Goal: Task Accomplishment & Management: Manage account settings

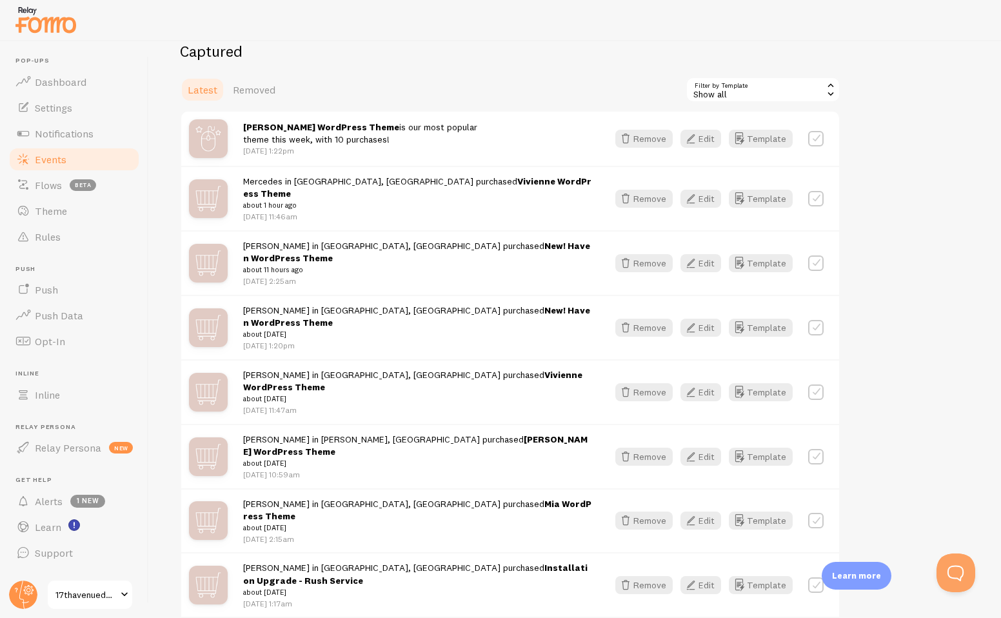
scroll to position [297, 0]
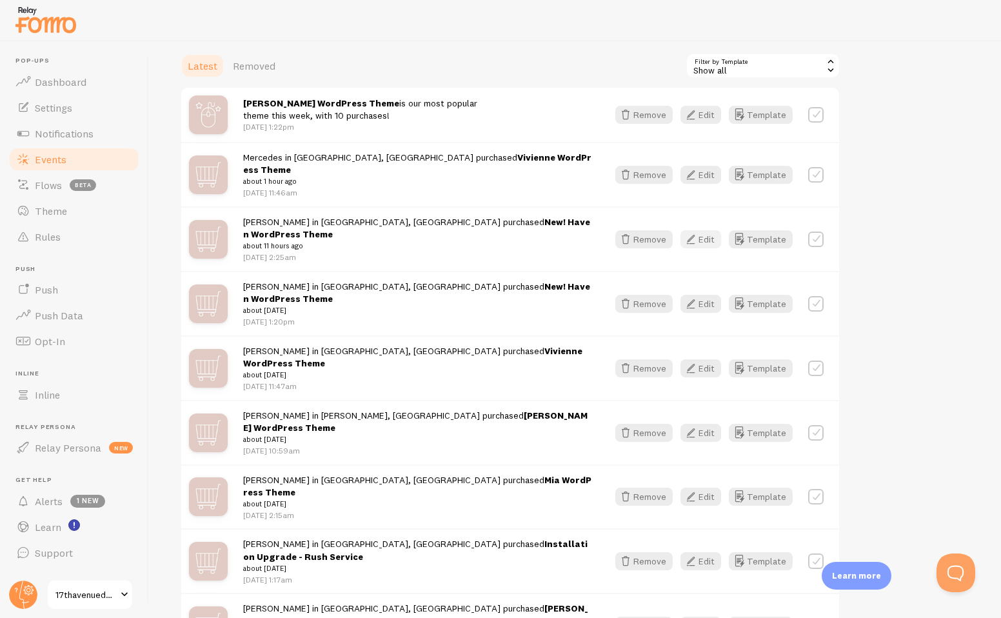
click at [702, 230] on button "Edit" at bounding box center [700, 239] width 41 height 18
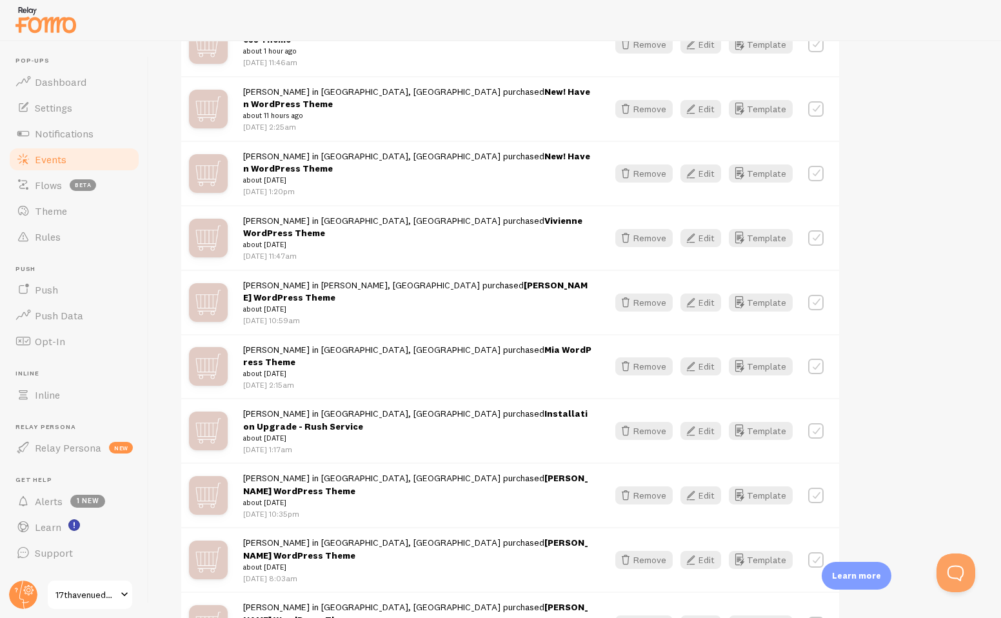
scroll to position [428, 0]
click at [709, 357] on button "Edit" at bounding box center [700, 366] width 41 height 18
click at [648, 421] on button "Remove" at bounding box center [643, 430] width 57 height 18
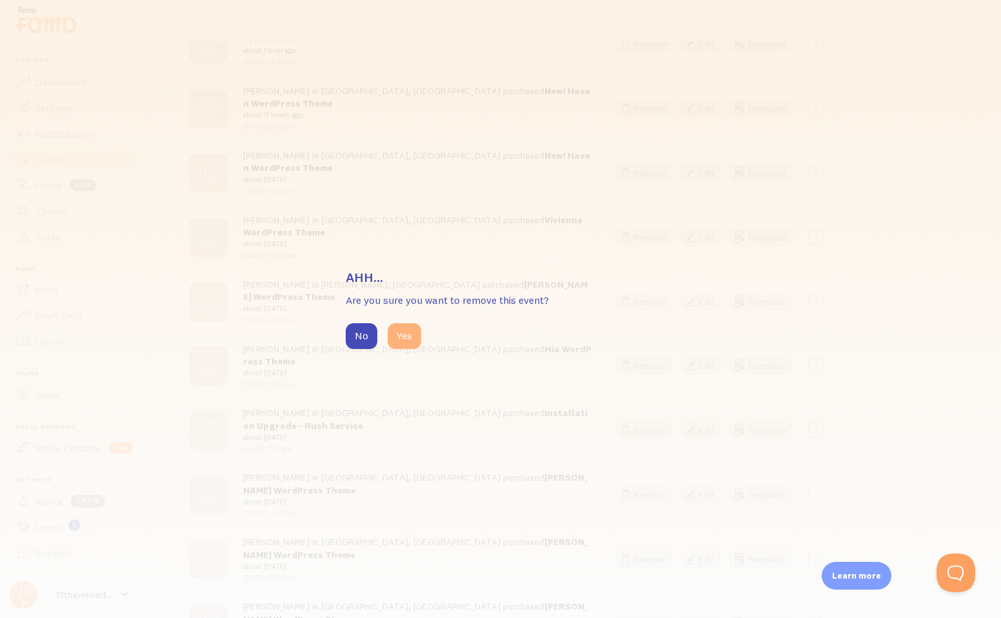
click at [400, 340] on button "Yes" at bounding box center [405, 336] width 34 height 26
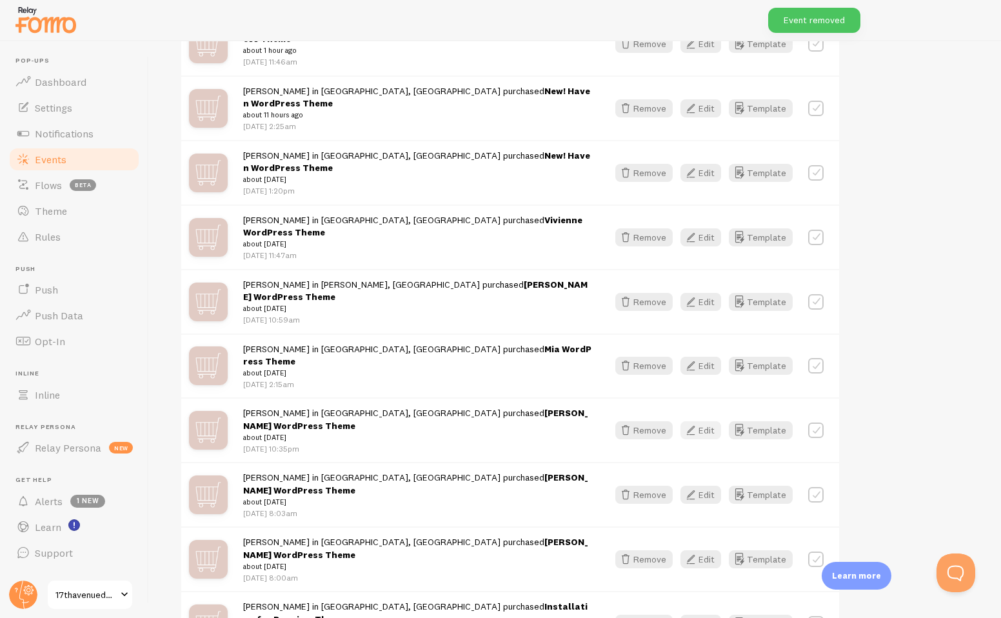
click at [698, 422] on icon "button" at bounding box center [690, 429] width 15 height 15
click at [696, 551] on icon "button" at bounding box center [690, 558] width 15 height 15
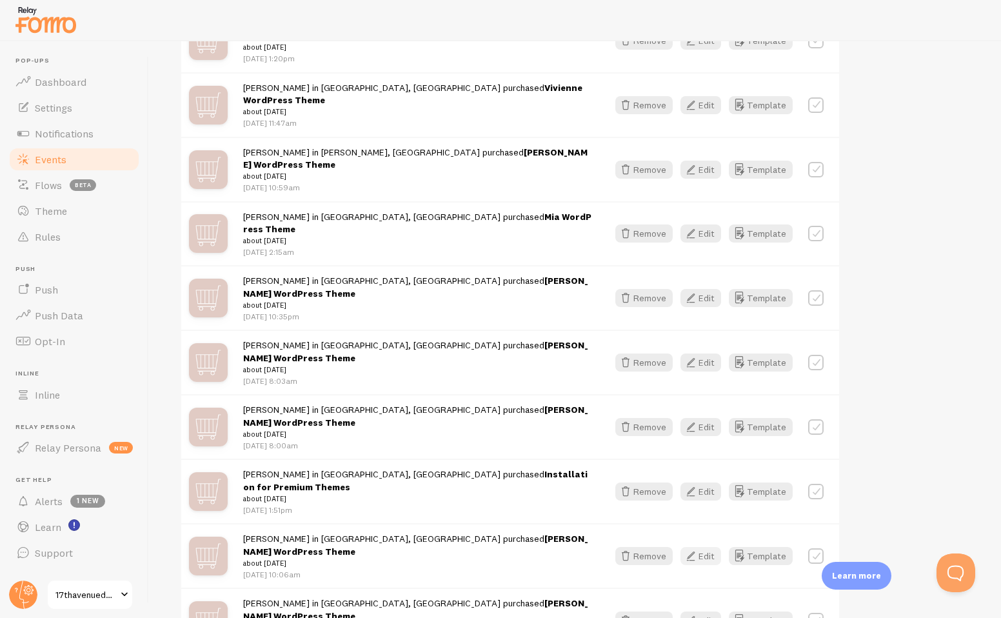
click at [706, 547] on button "Edit" at bounding box center [700, 556] width 41 height 18
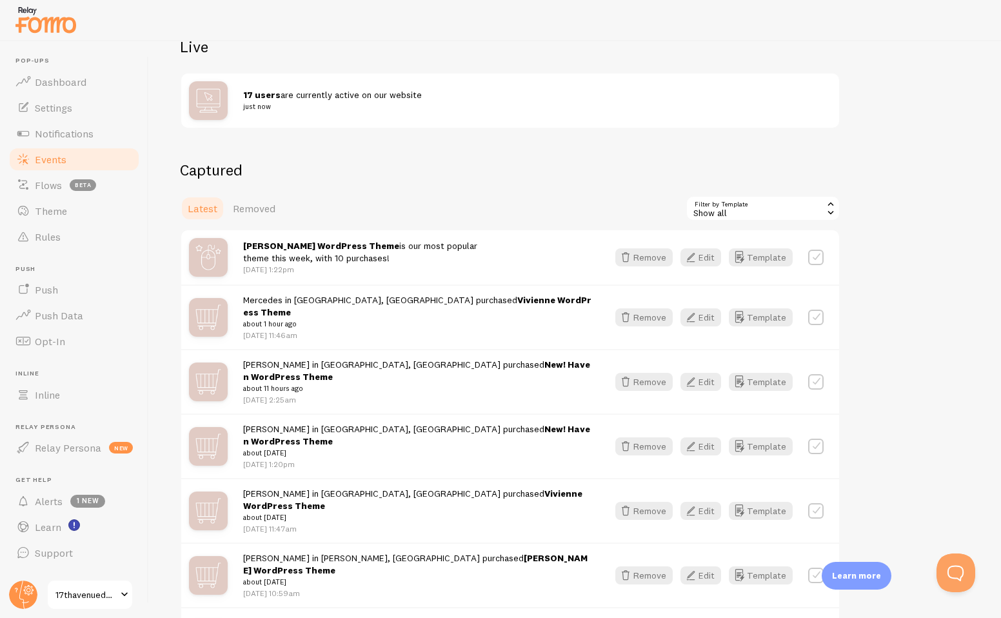
scroll to position [0, 0]
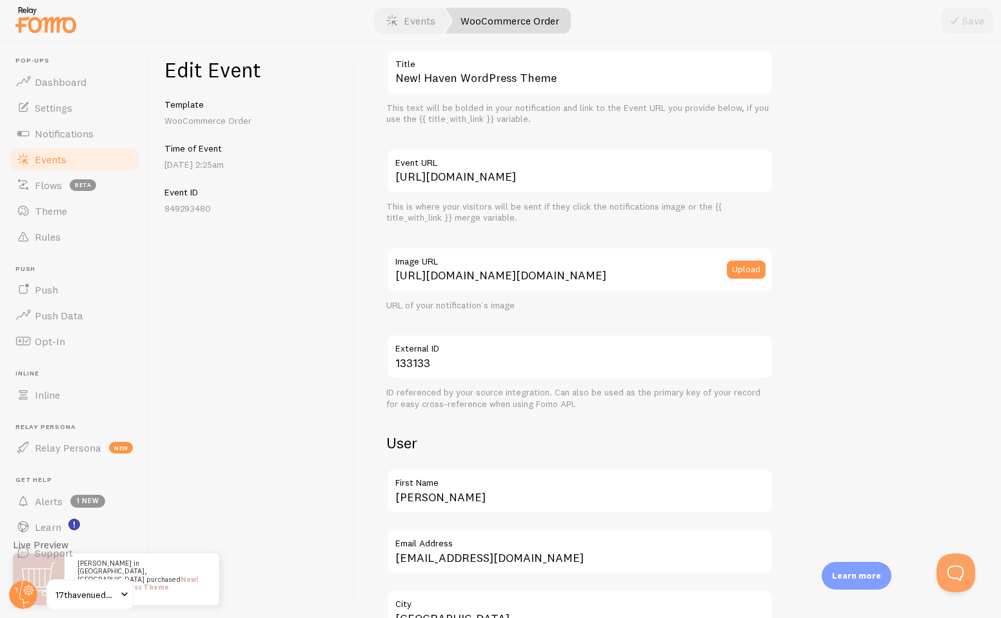
scroll to position [184, 0]
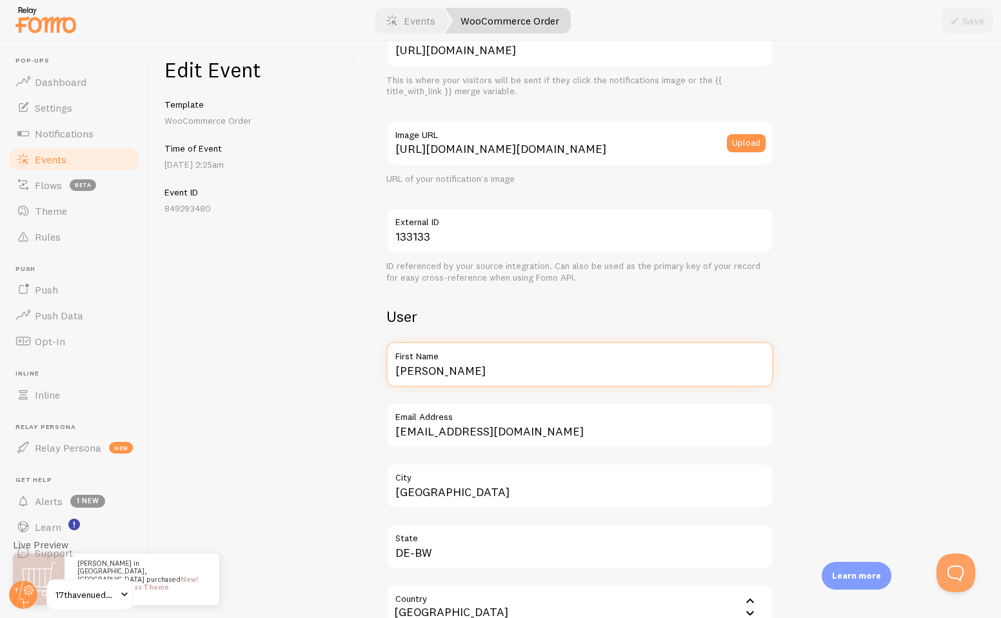
click at [442, 369] on input "[PERSON_NAME]" at bounding box center [579, 364] width 387 height 45
click at [442, 369] on input "Amber Rose" at bounding box center [579, 364] width 387 height 45
type input "Amber"
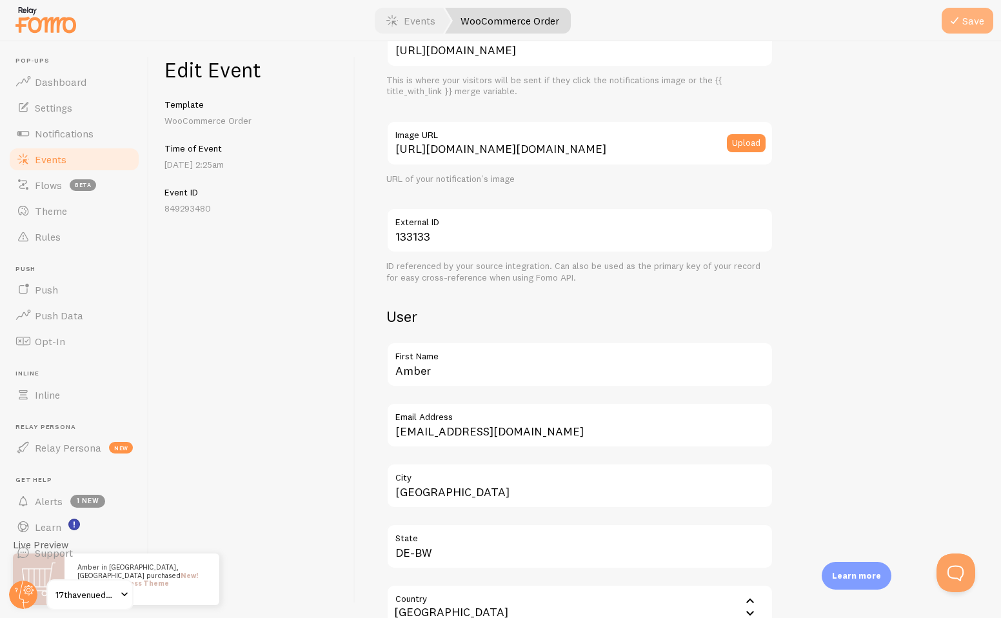
click at [974, 21] on button "Save" at bounding box center [967, 21] width 52 height 26
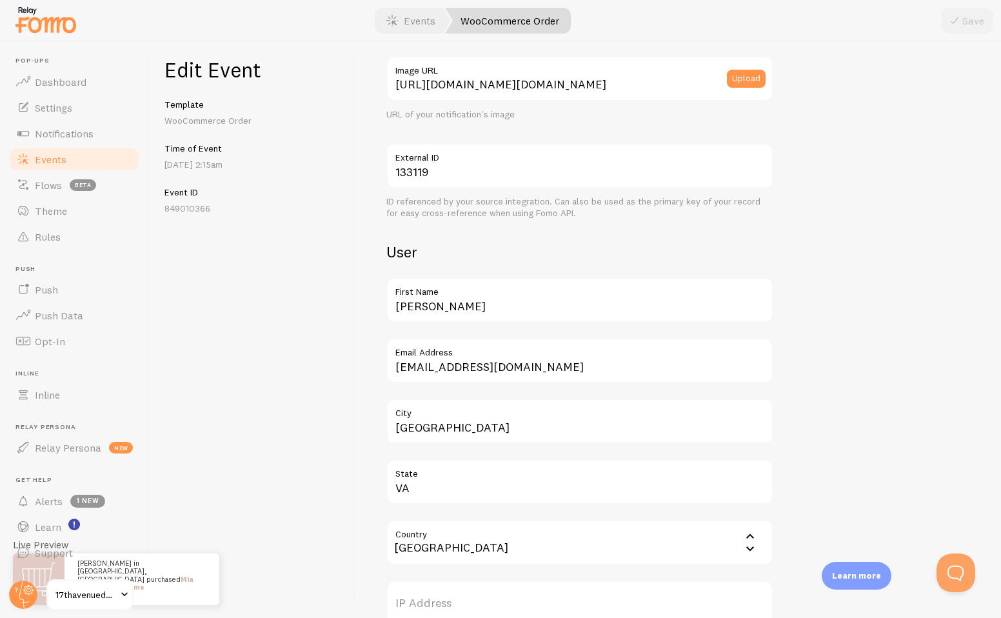
scroll to position [287, 0]
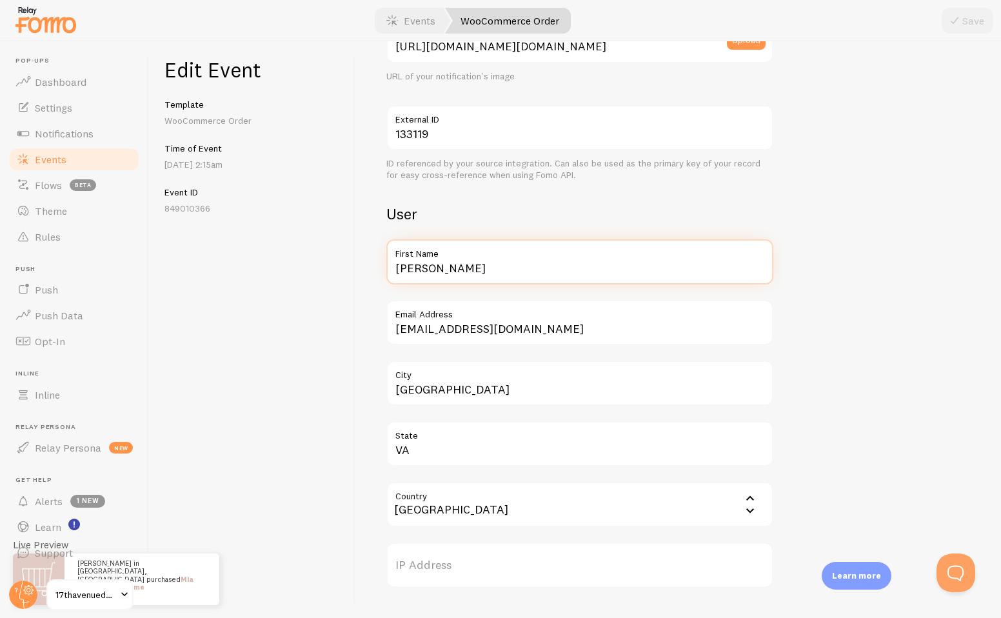
click at [429, 274] on input "Ebonee" at bounding box center [579, 261] width 387 height 45
type input "Lauren"
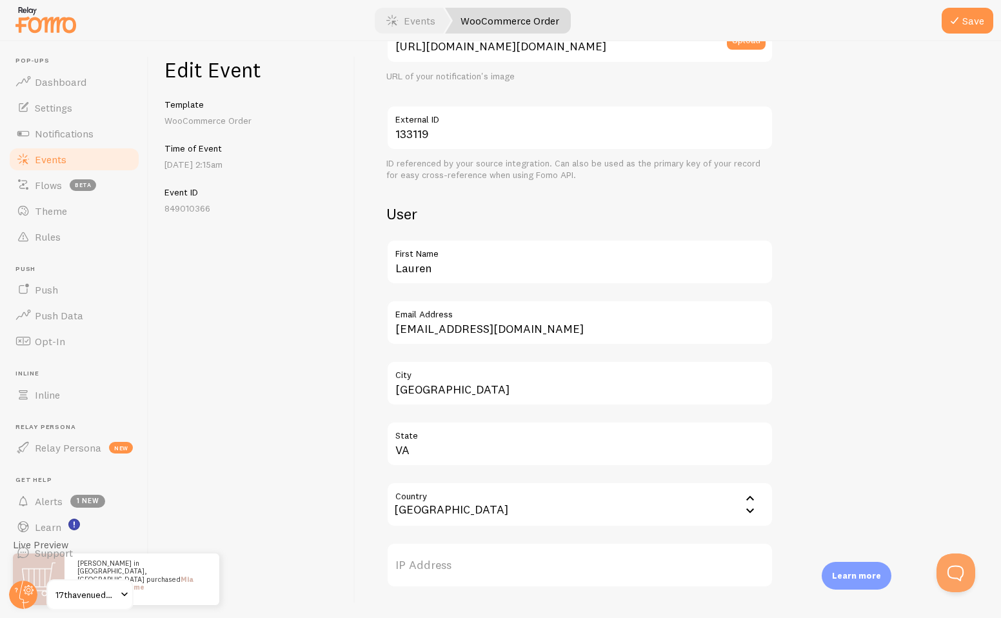
click at [490, 244] on label "First Name" at bounding box center [579, 250] width 387 height 22
click at [490, 244] on input "Lauren" at bounding box center [579, 261] width 387 height 45
drag, startPoint x: 479, startPoint y: 387, endPoint x: 345, endPoint y: 387, distance: 134.1
click at [345, 387] on div "Edit Event Template WooCommerce Order Time of Event Oct 6th @ 2:15am Event ID 8…" at bounding box center [575, 329] width 852 height 576
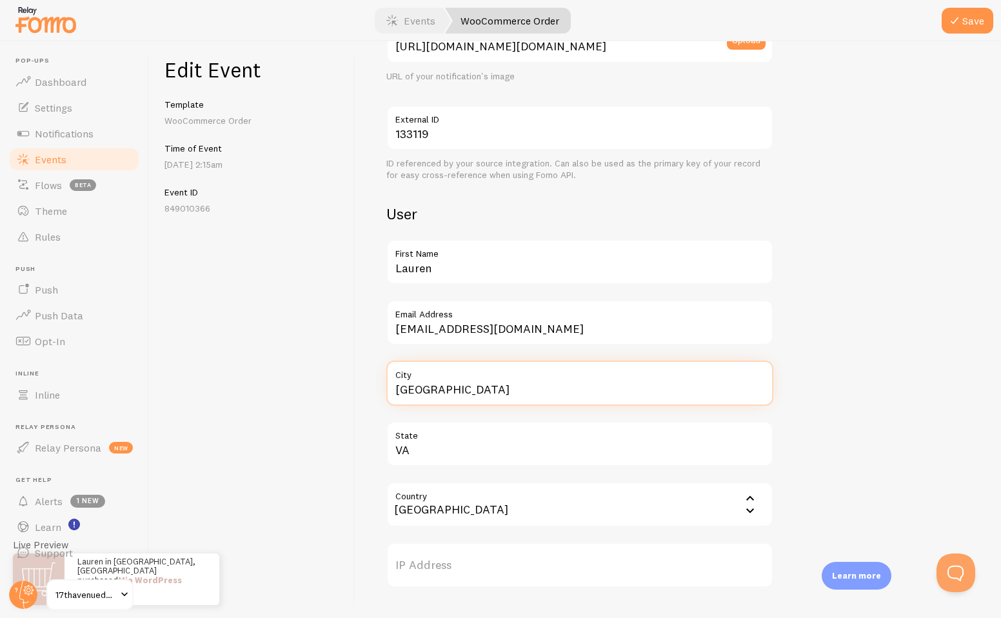
type input "Seattle"
click at [912, 247] on div "Meta Mia WordPress Theme Title This text will be bolded in your notification an…" at bounding box center [678, 378] width 584 height 1187
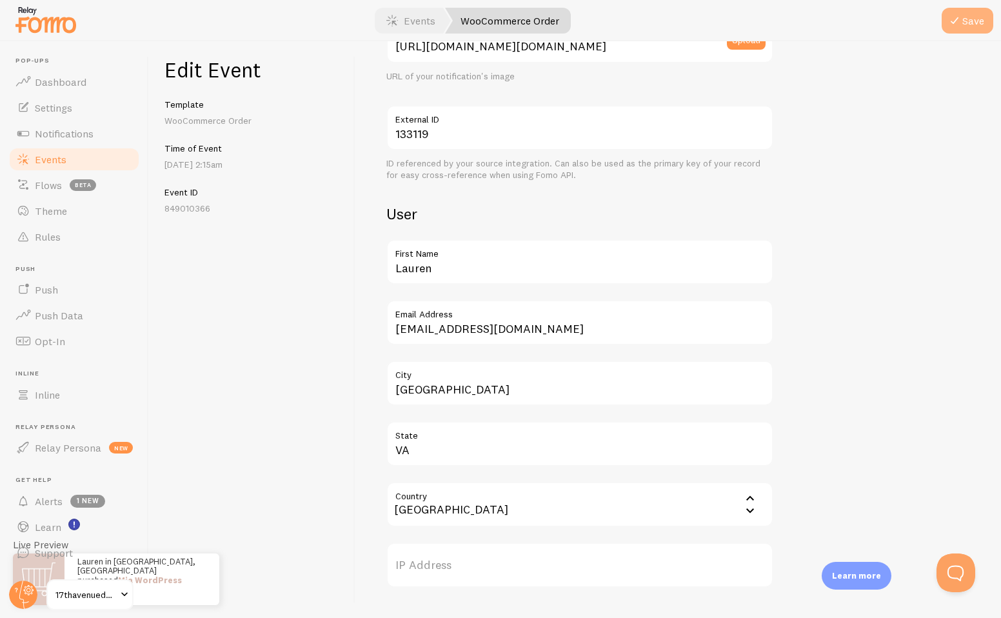
click at [966, 12] on button "Save" at bounding box center [967, 21] width 52 height 26
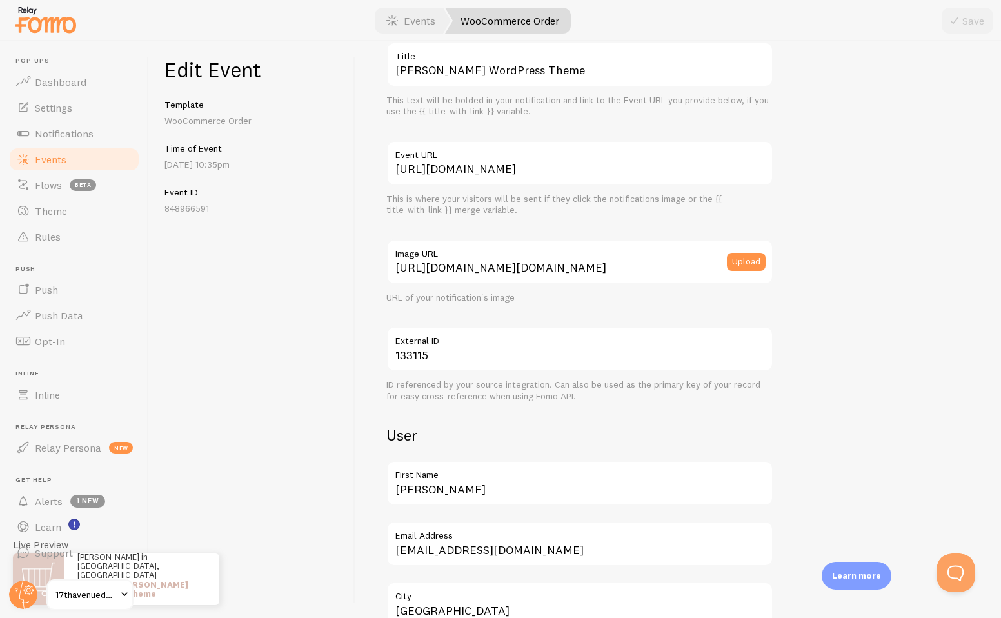
scroll to position [237, 0]
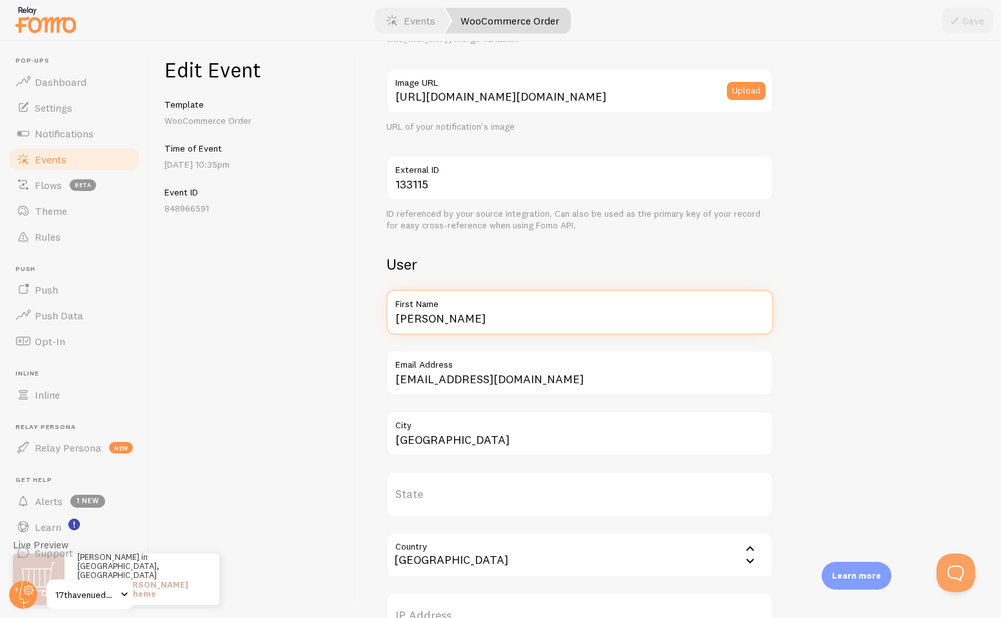
drag, startPoint x: 438, startPoint y: 317, endPoint x: 330, endPoint y: 317, distance: 109.0
click at [330, 317] on div "Edit Event Template WooCommerce Order Time of Event Oct 5th @ 10:35pm Event ID …" at bounding box center [575, 329] width 852 height 576
type input "Claire"
click at [498, 262] on h2 "User" at bounding box center [579, 264] width 387 height 20
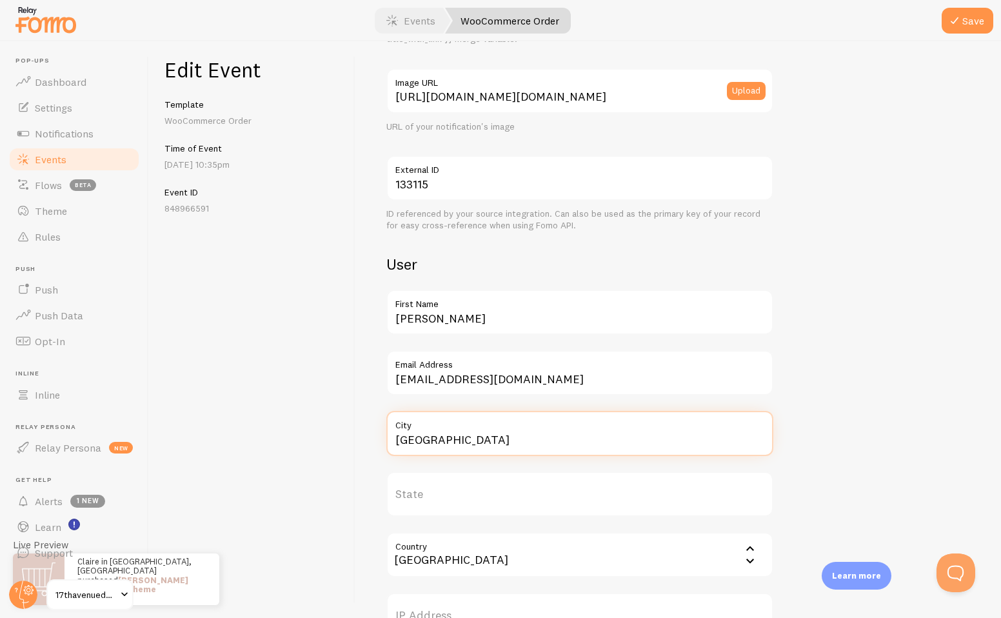
click at [442, 433] on input "Singapore" at bounding box center [579, 433] width 387 height 45
type input "London"
click at [446, 564] on input "Country" at bounding box center [579, 554] width 387 height 45
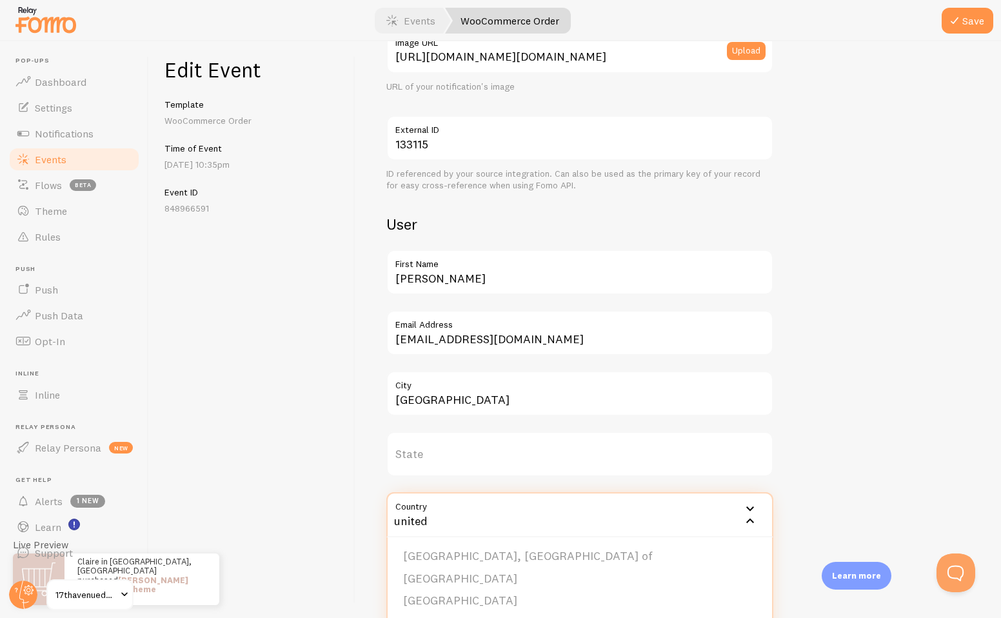
scroll to position [350, 0]
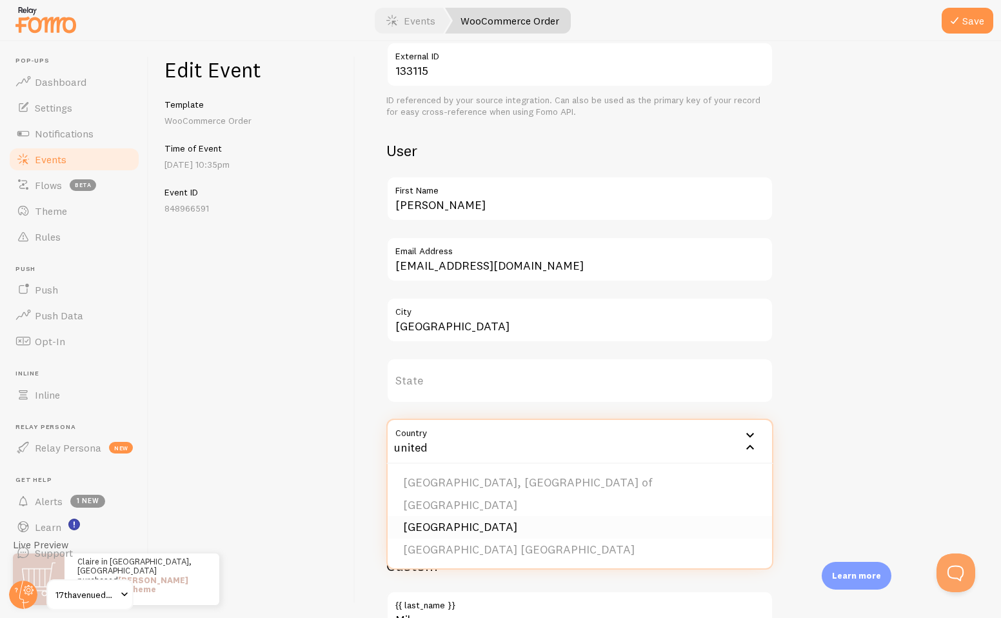
type input "united"
click at [422, 522] on li "United Kingdom" at bounding box center [580, 527] width 384 height 23
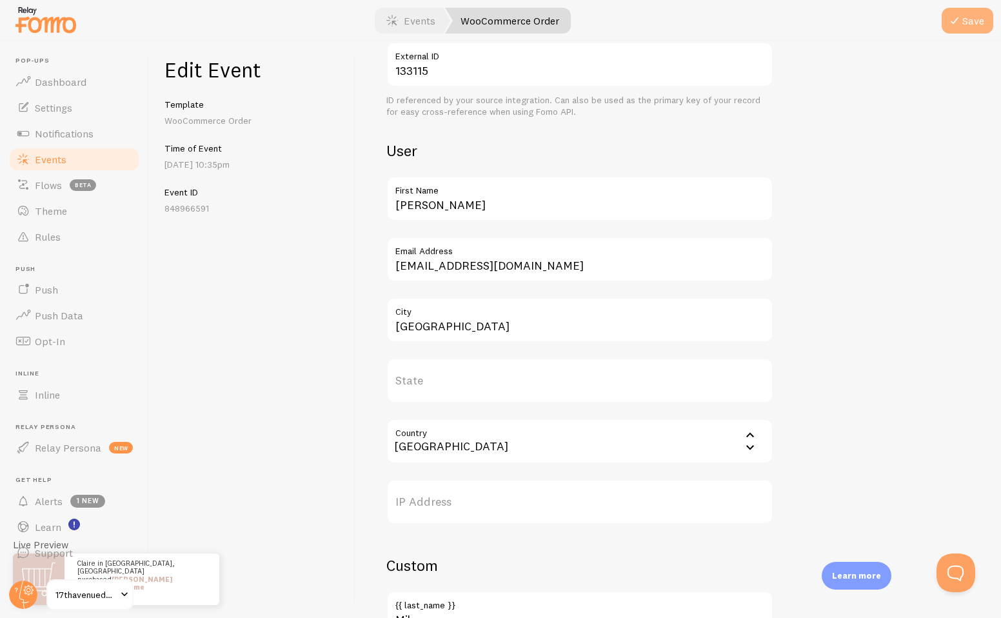
click at [974, 28] on button "Save" at bounding box center [967, 21] width 52 height 26
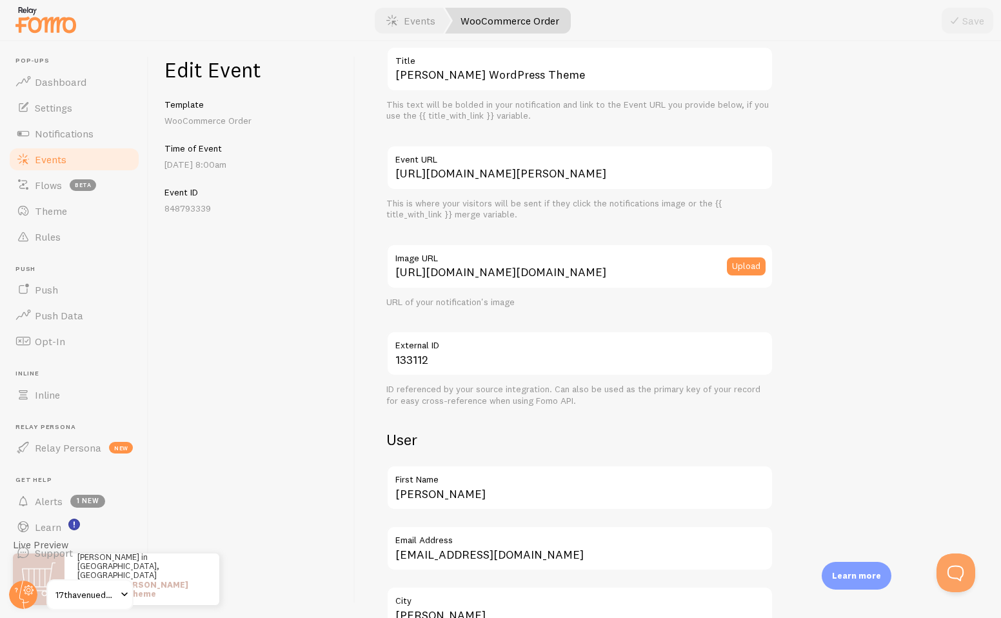
scroll to position [228, 0]
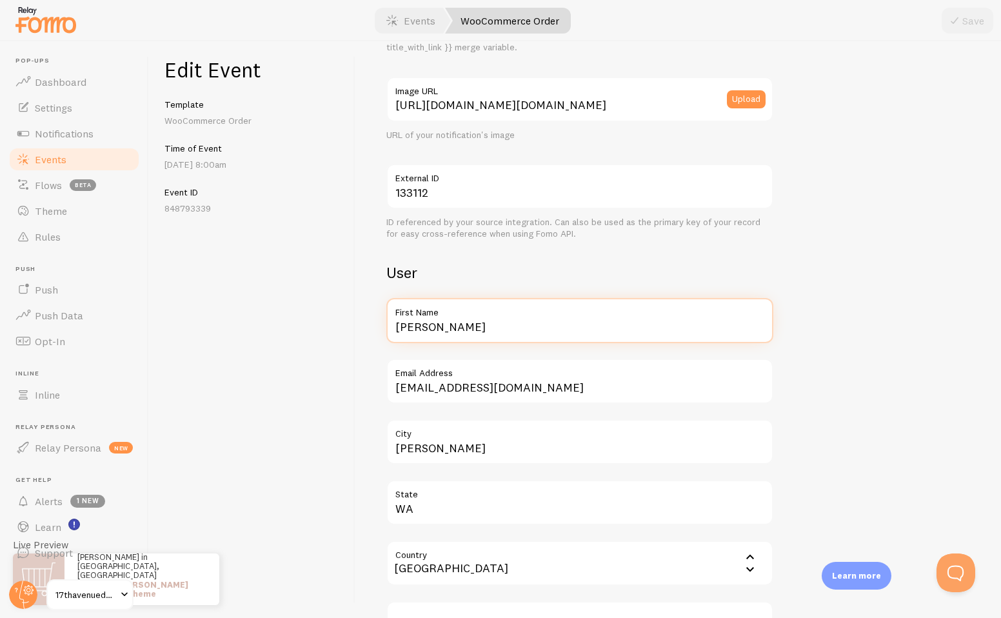
drag, startPoint x: 428, startPoint y: 329, endPoint x: 362, endPoint y: 327, distance: 65.8
click at [362, 327] on div "Meta Amelia WordPress Theme Title This text will be bolded in your notification…" at bounding box center [677, 329] width 645 height 576
type input "Sophie"
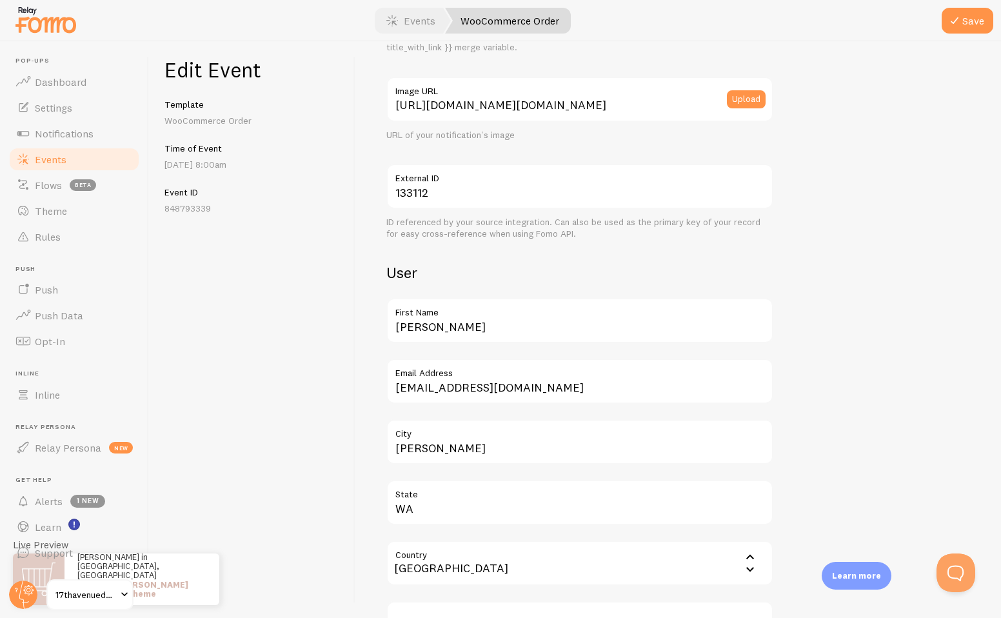
click at [342, 299] on div "Edit Event Template WooCommerce Order Time of Event Oct 5th @ 8:00am Event ID 8…" at bounding box center [252, 329] width 206 height 576
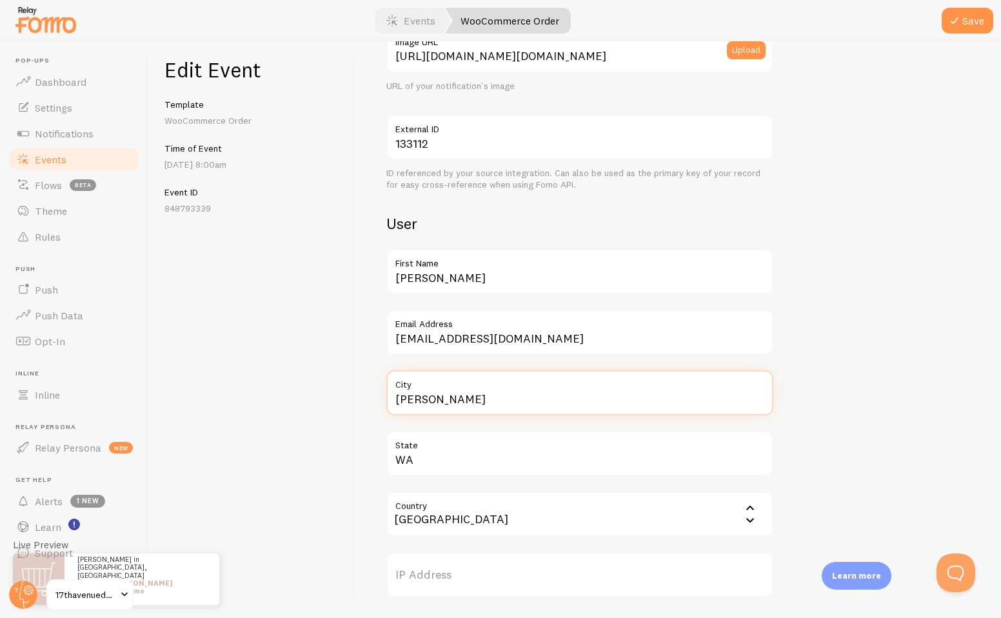
drag, startPoint x: 447, startPoint y: 404, endPoint x: 371, endPoint y: 395, distance: 76.6
click at [371, 395] on div "Meta Amelia WordPress Theme Title This text will be bolded in your notification…" at bounding box center [677, 329] width 645 height 576
type input "New York"
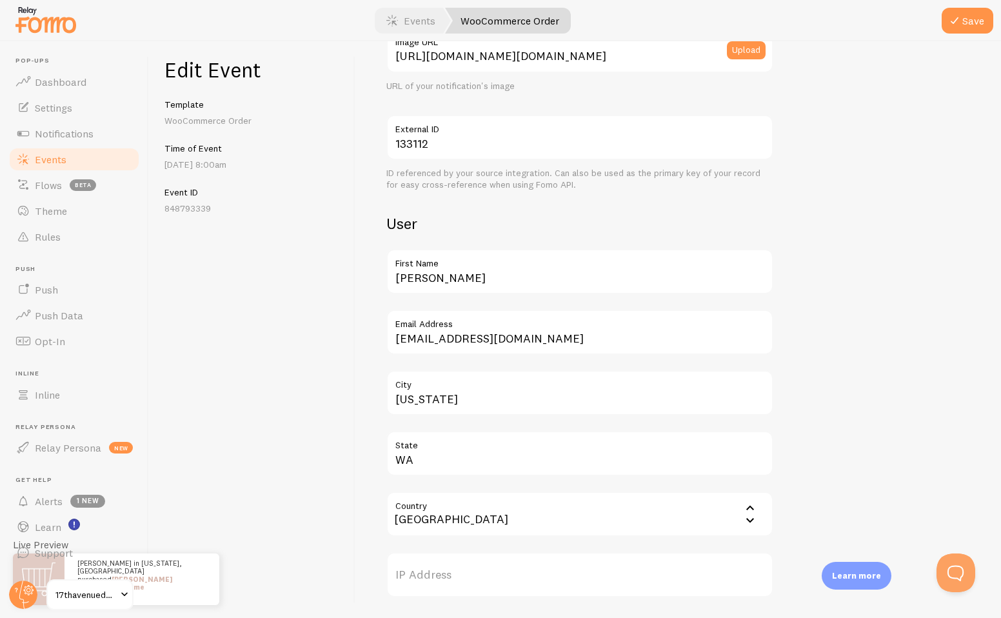
click at [907, 310] on div "Meta Amelia WordPress Theme Title This text will be bolded in your notification…" at bounding box center [678, 388] width 584 height 1187
click at [971, 28] on button "Save" at bounding box center [967, 21] width 52 height 26
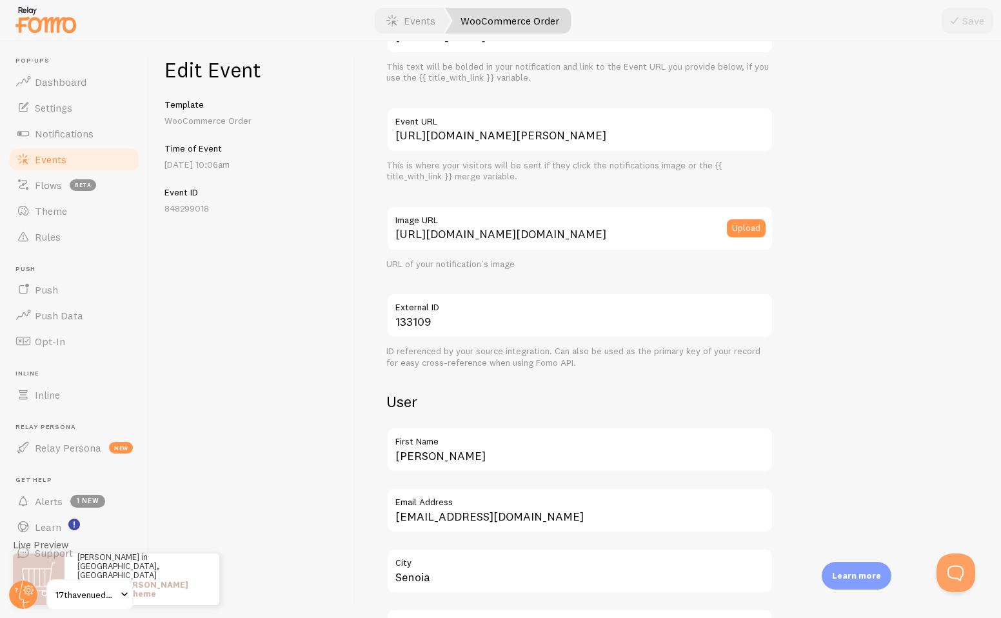
scroll to position [308, 0]
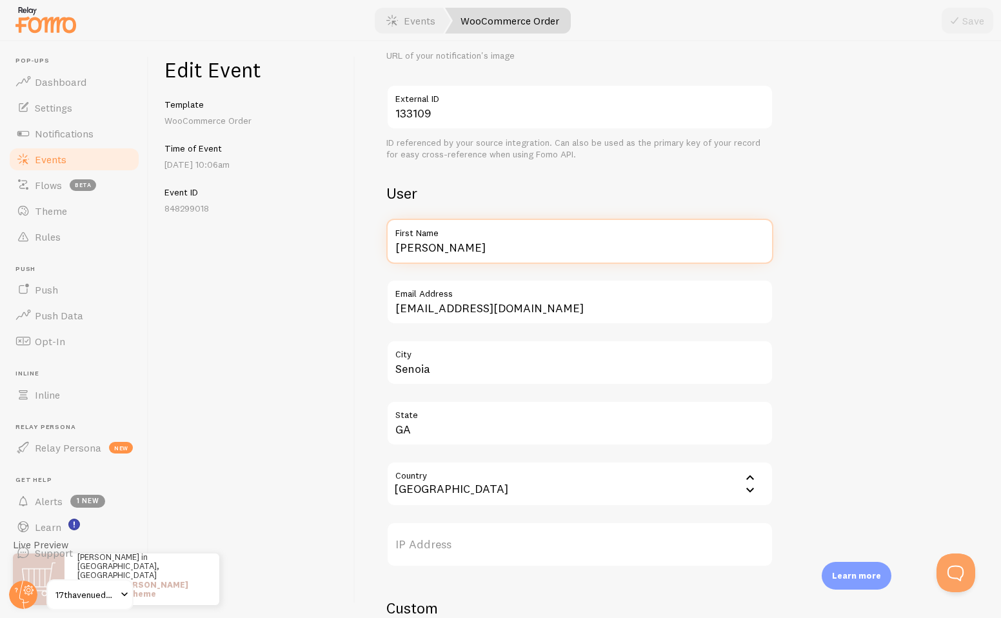
drag, startPoint x: 456, startPoint y: 255, endPoint x: 355, endPoint y: 240, distance: 101.7
click at [355, 240] on div "Meta [PERSON_NAME] WordPress Theme Title This text will be bolded in your notif…" at bounding box center [677, 329] width 645 height 576
type input "[PERSON_NAME]"
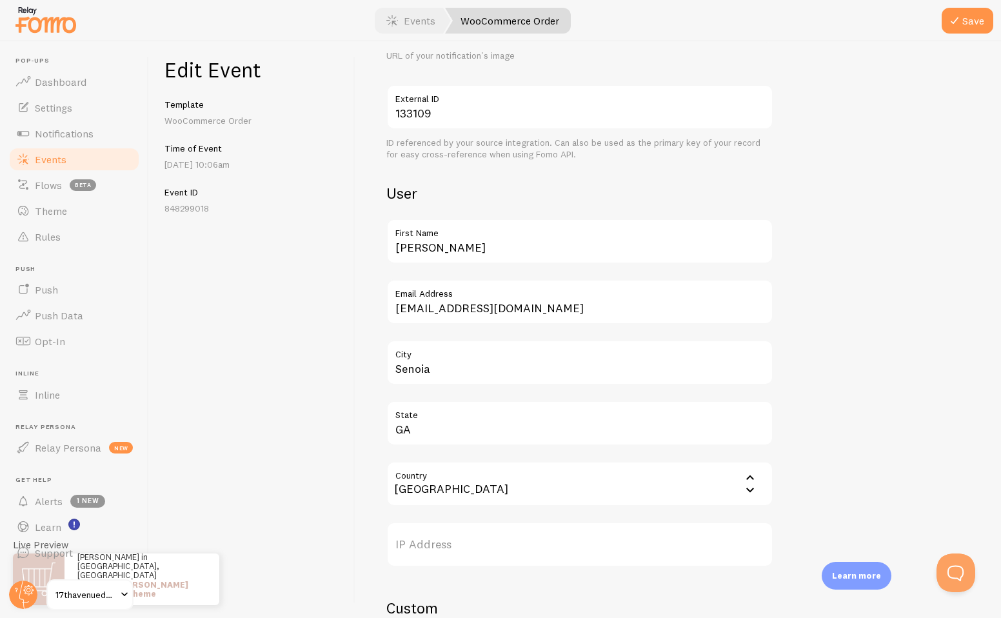
click at [362, 258] on div "Meta [PERSON_NAME] WordPress Theme Title This text will be bolded in your notif…" at bounding box center [677, 329] width 645 height 576
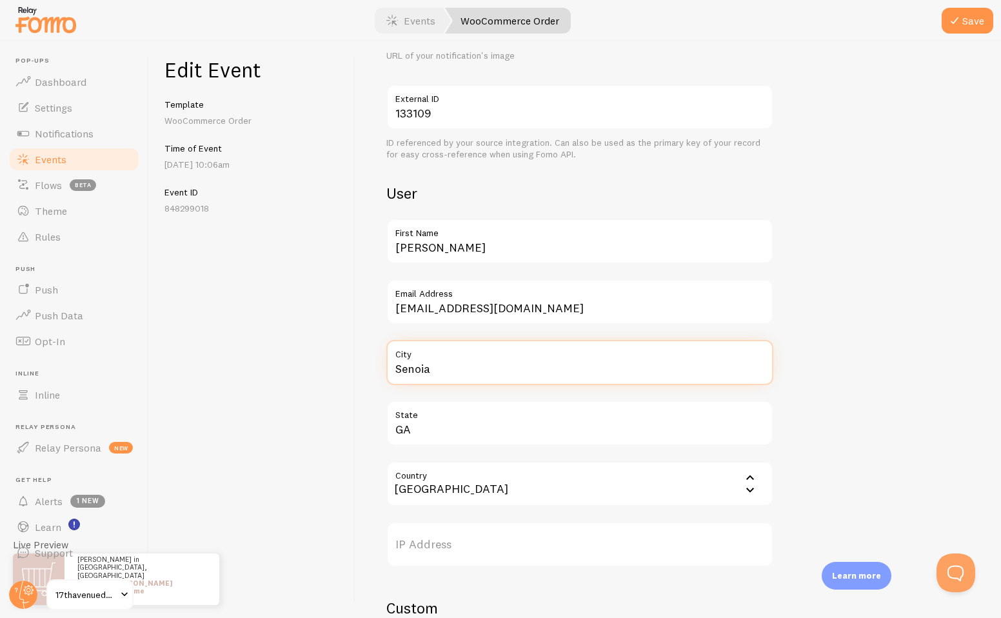
drag, startPoint x: 446, startPoint y: 371, endPoint x: 369, endPoint y: 370, distance: 76.7
click at [369, 370] on div "Meta [PERSON_NAME] WordPress Theme Title This text will be bolded in your notif…" at bounding box center [677, 329] width 645 height 576
type input "[GEOGRAPHIC_DATA]"
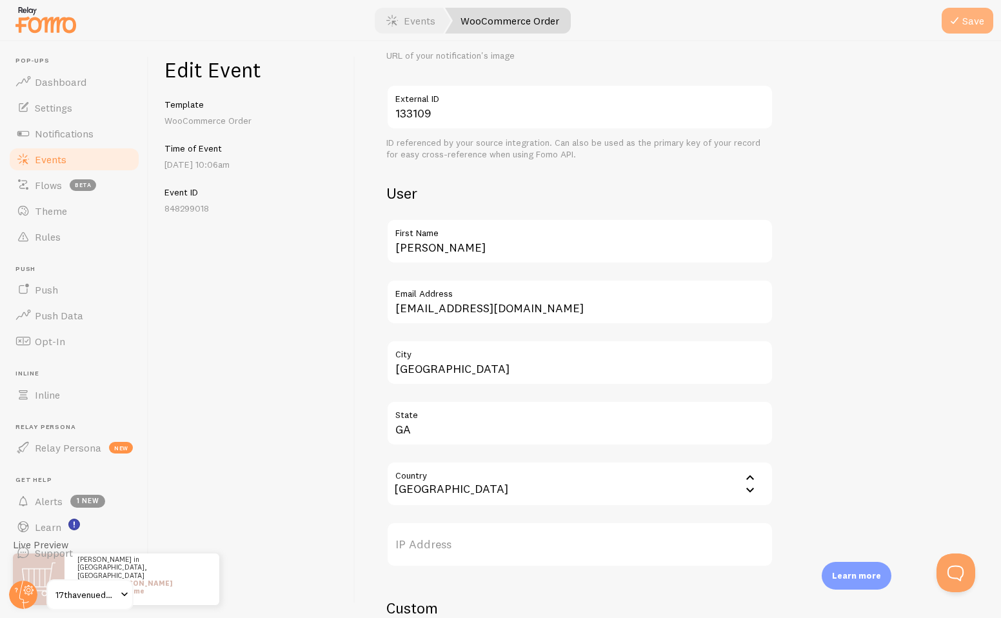
click at [969, 15] on button "Save" at bounding box center [967, 21] width 52 height 26
click at [97, 160] on link "Events" at bounding box center [74, 159] width 133 height 26
